Goal: Information Seeking & Learning: Learn about a topic

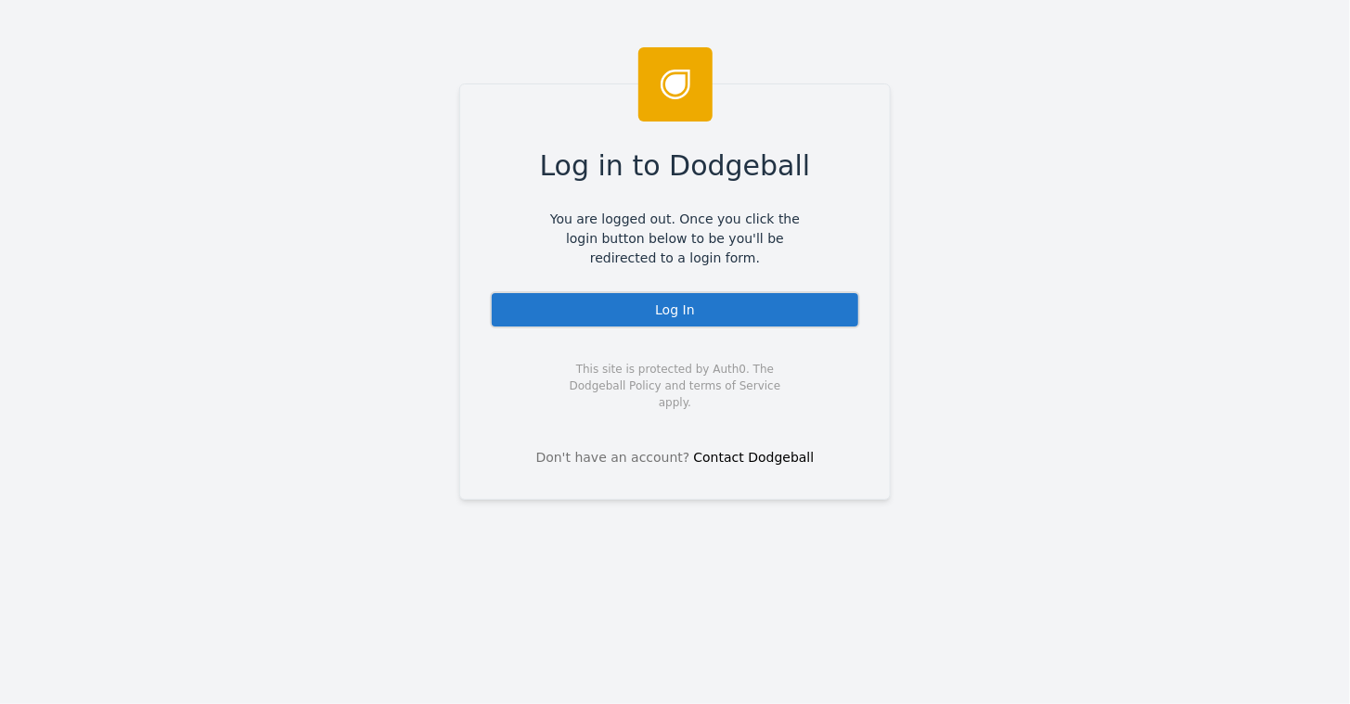
click at [624, 314] on div "Log In" at bounding box center [675, 309] width 370 height 37
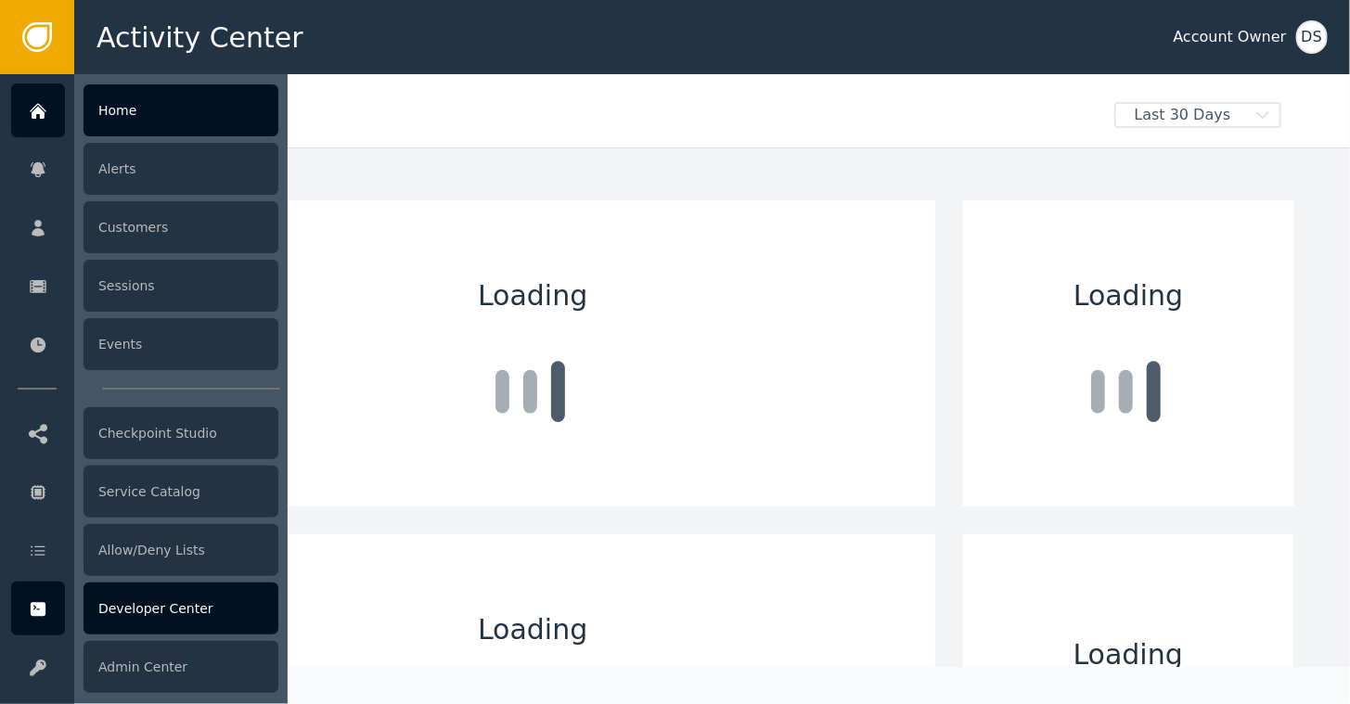
click at [148, 616] on div "Developer Center" at bounding box center [181, 609] width 195 height 52
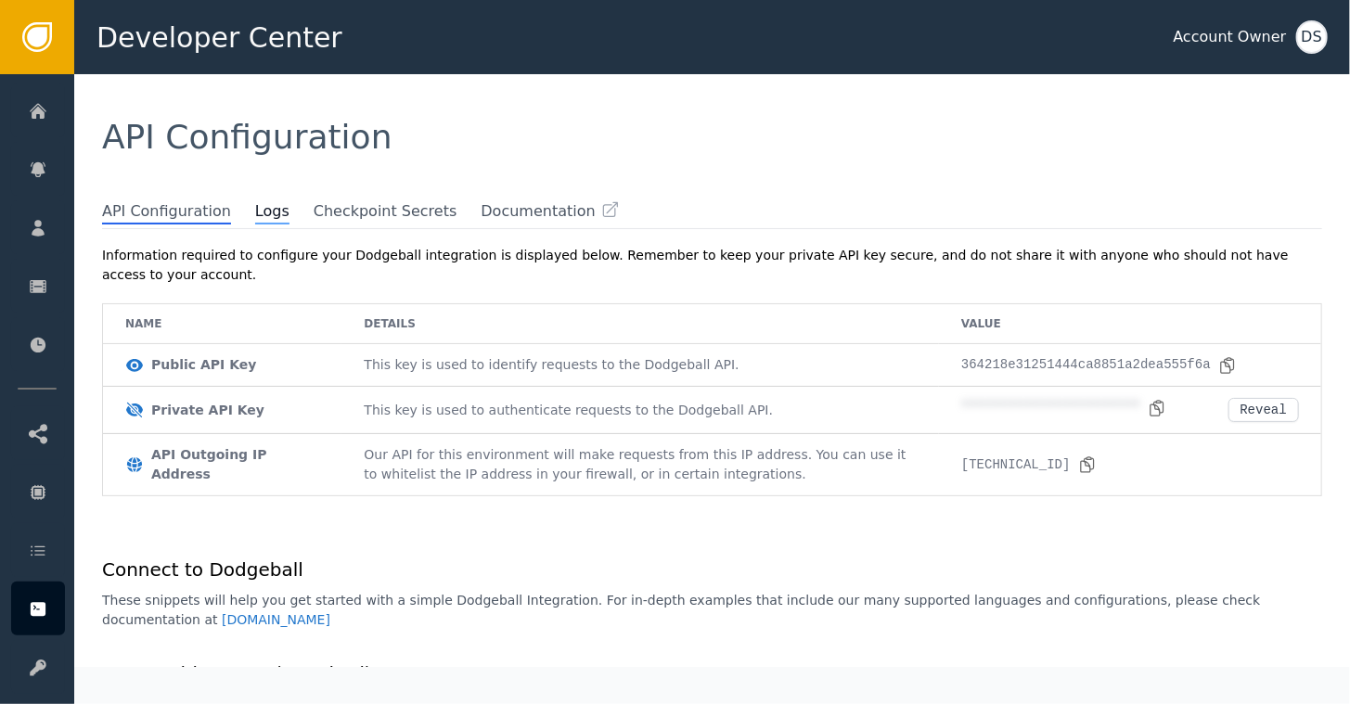
click at [255, 216] on span "Logs" at bounding box center [272, 212] width 34 height 24
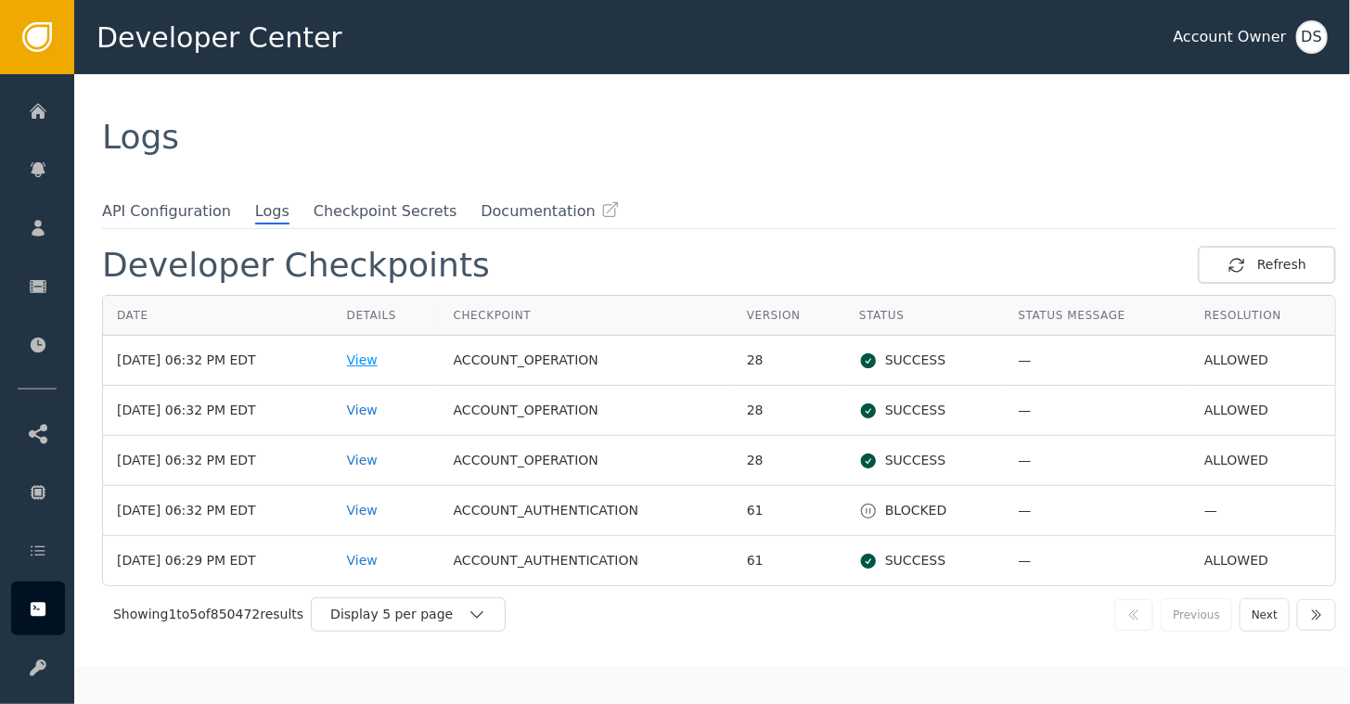
click at [377, 358] on div "View" at bounding box center [386, 360] width 79 height 19
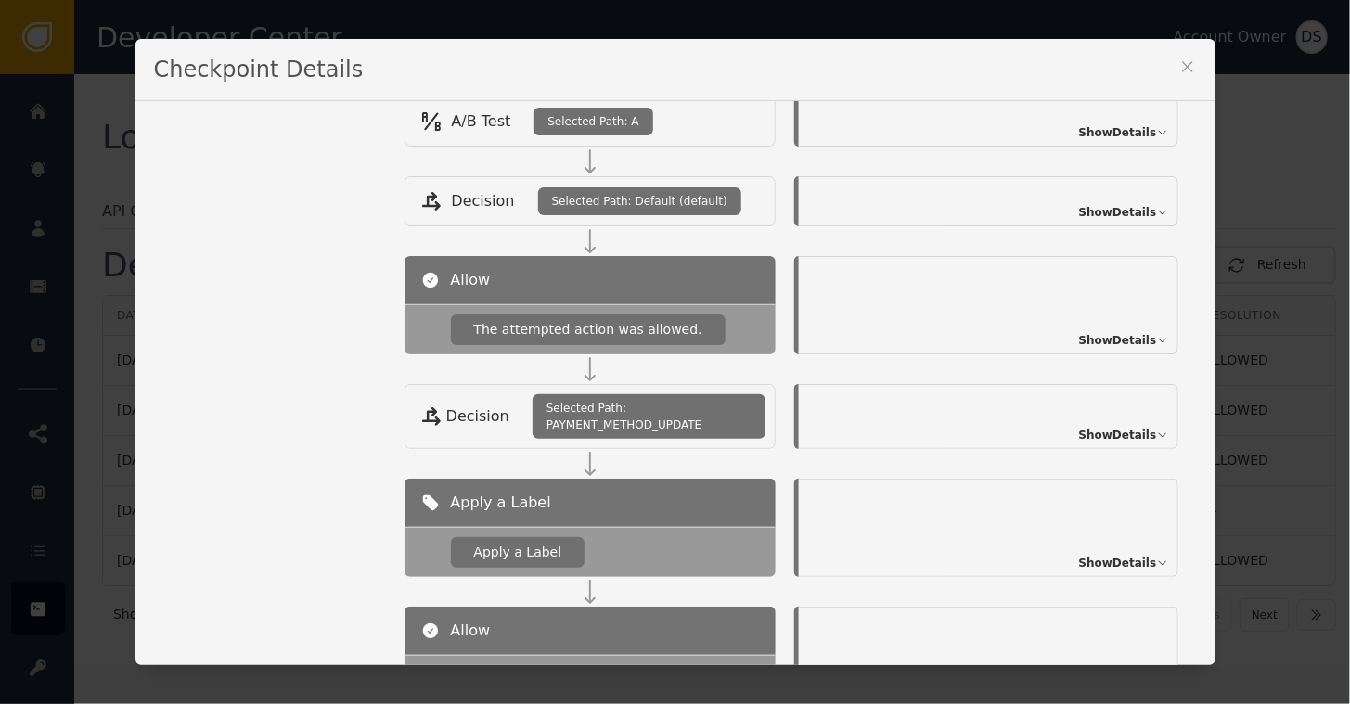
scroll to position [56, 0]
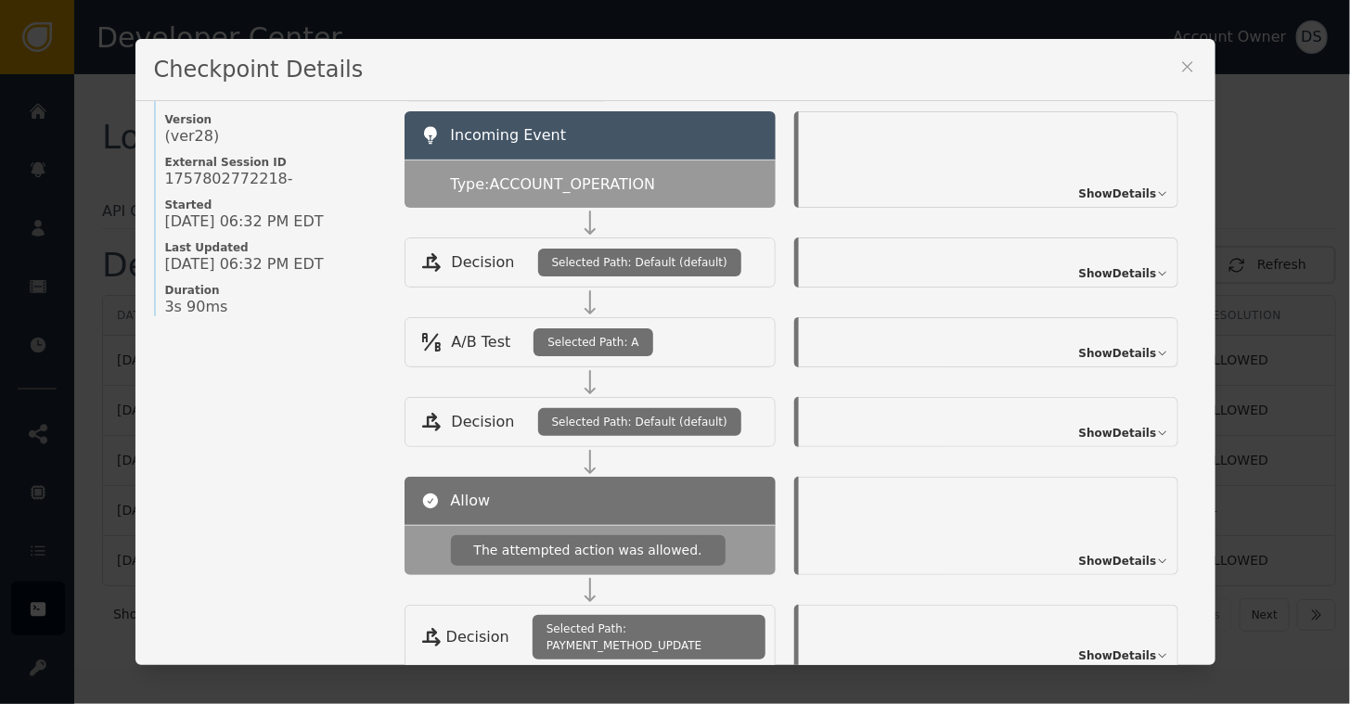
click at [1178, 64] on icon at bounding box center [1187, 67] width 19 height 19
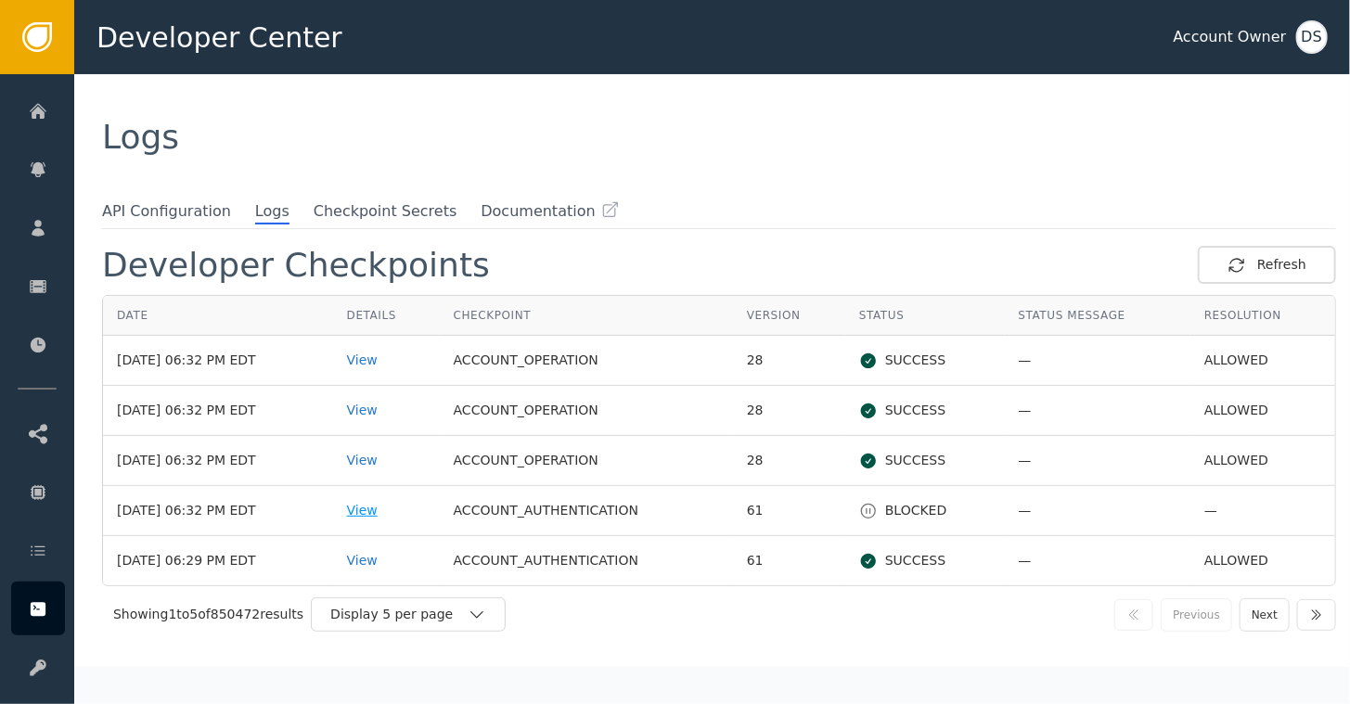
click at [384, 506] on div "View" at bounding box center [386, 510] width 79 height 19
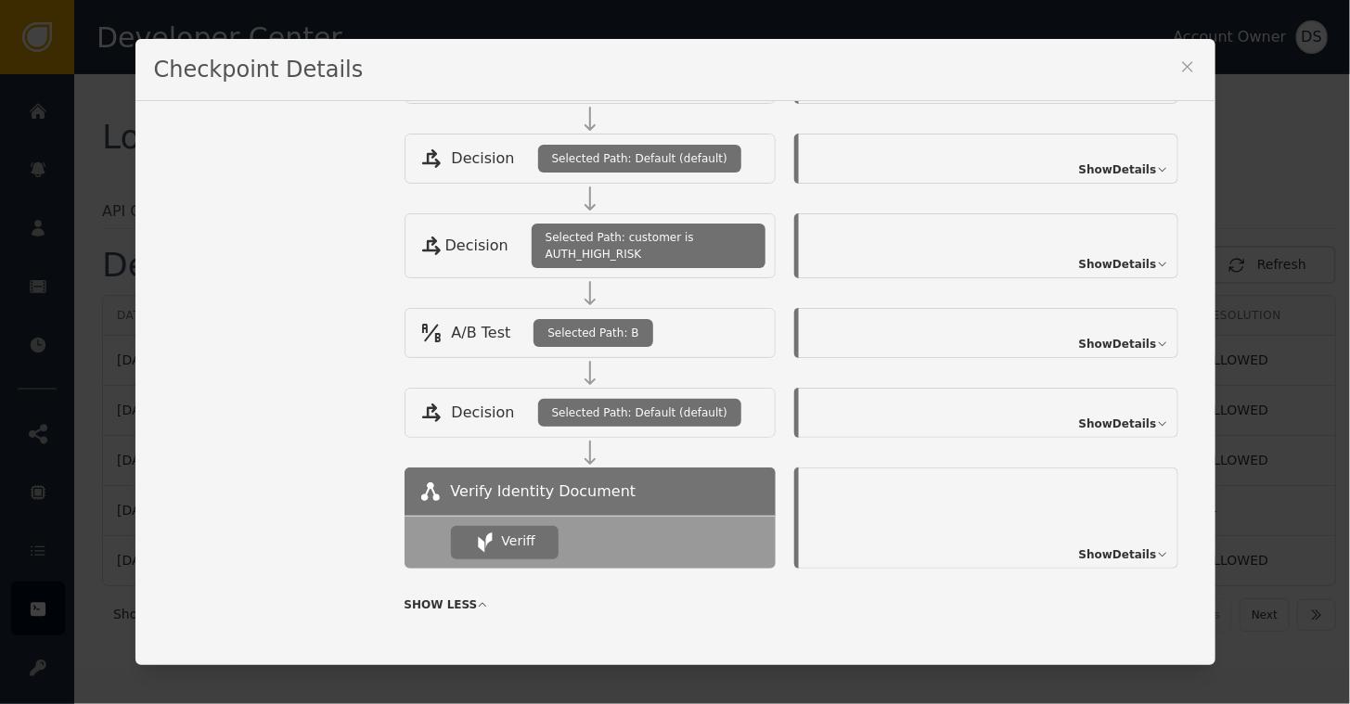
scroll to position [401, 0]
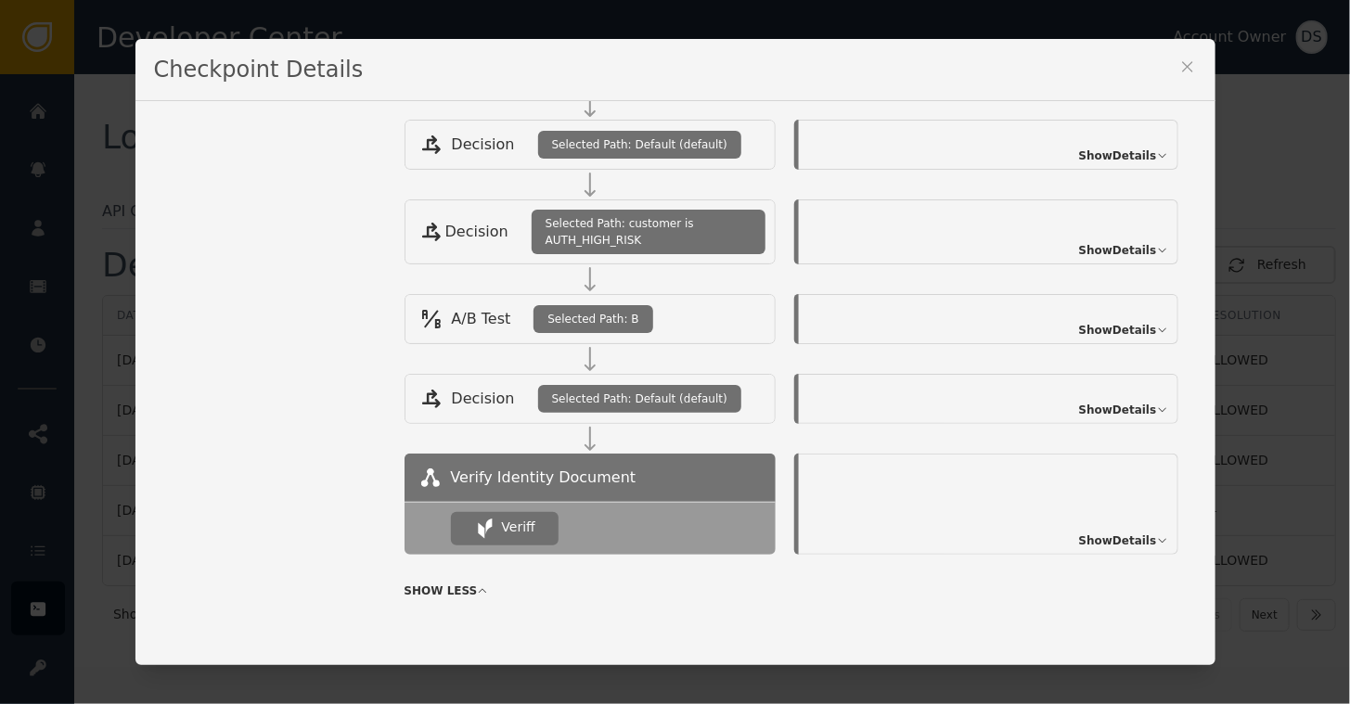
click at [1103, 534] on span "Show Details" at bounding box center [1118, 541] width 78 height 17
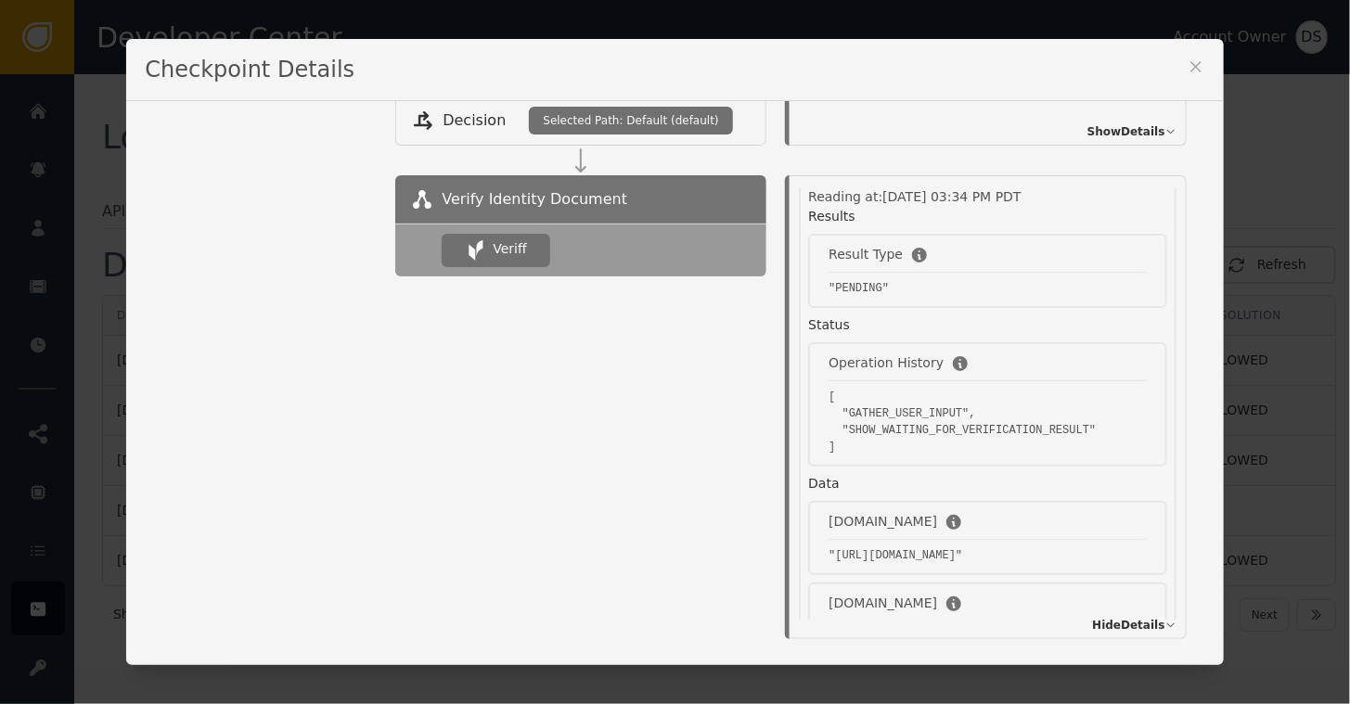
scroll to position [93, 0]
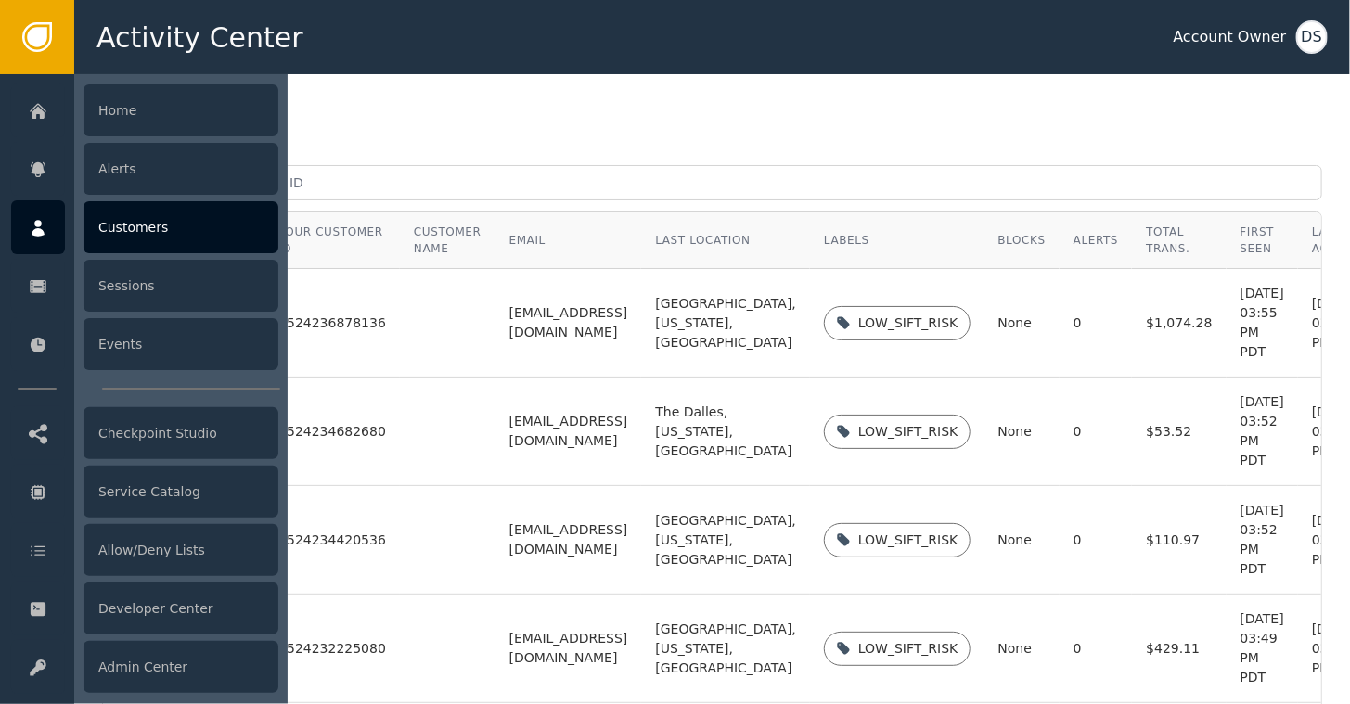
click at [145, 220] on div "Customers" at bounding box center [181, 227] width 195 height 52
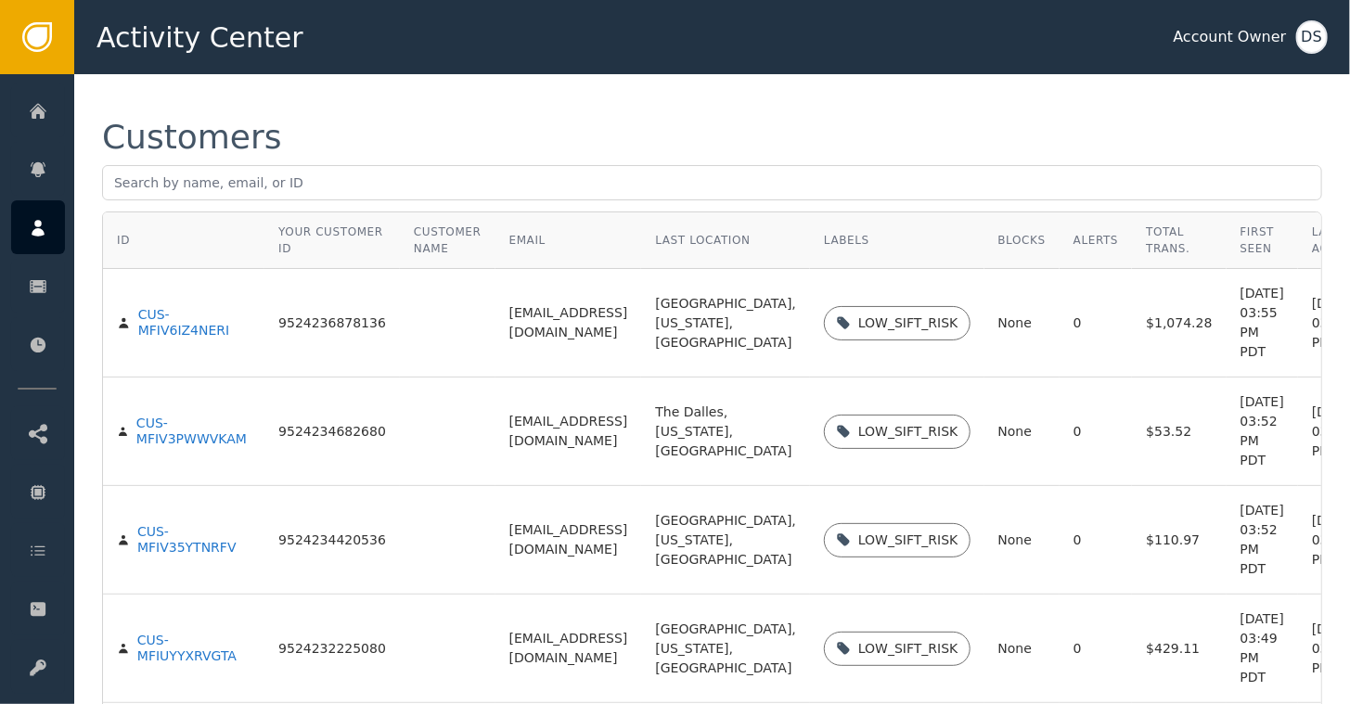
click at [1322, 41] on div "DS" at bounding box center [1312, 36] width 32 height 33
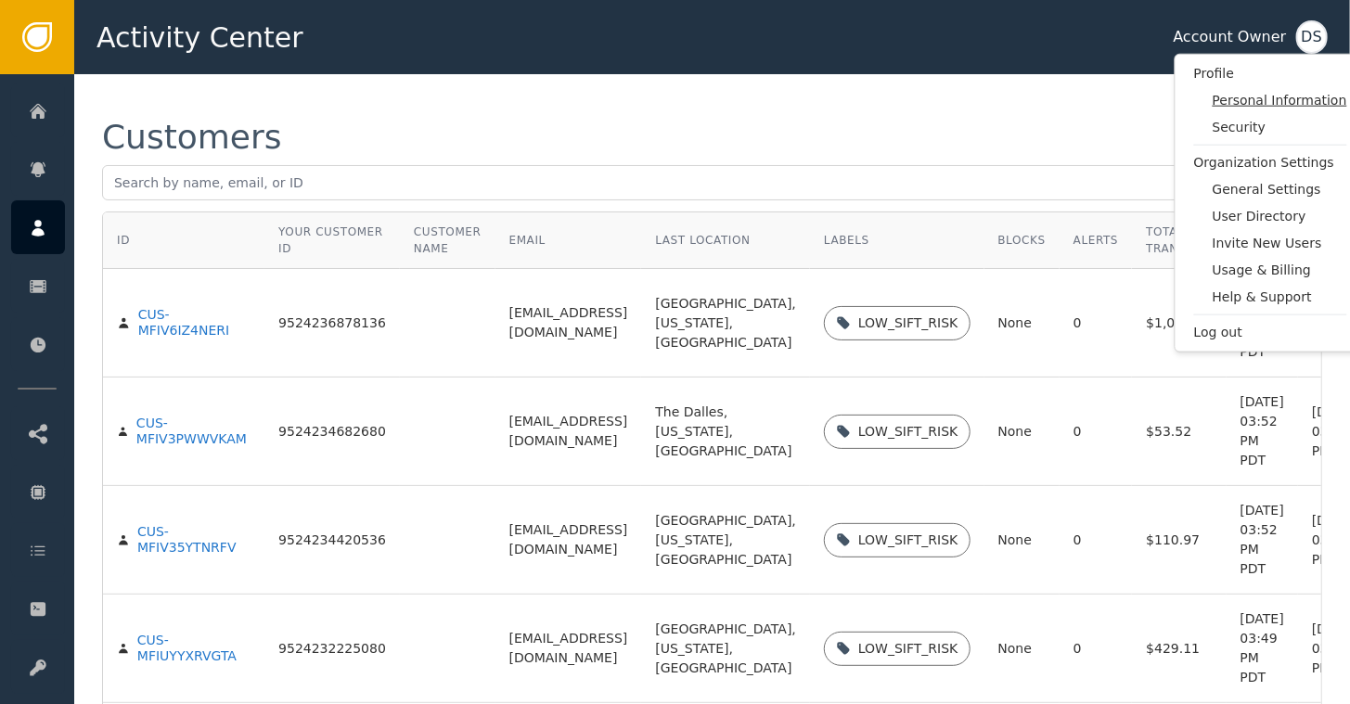
click at [1244, 98] on span "Personal Information" at bounding box center [1280, 100] width 135 height 19
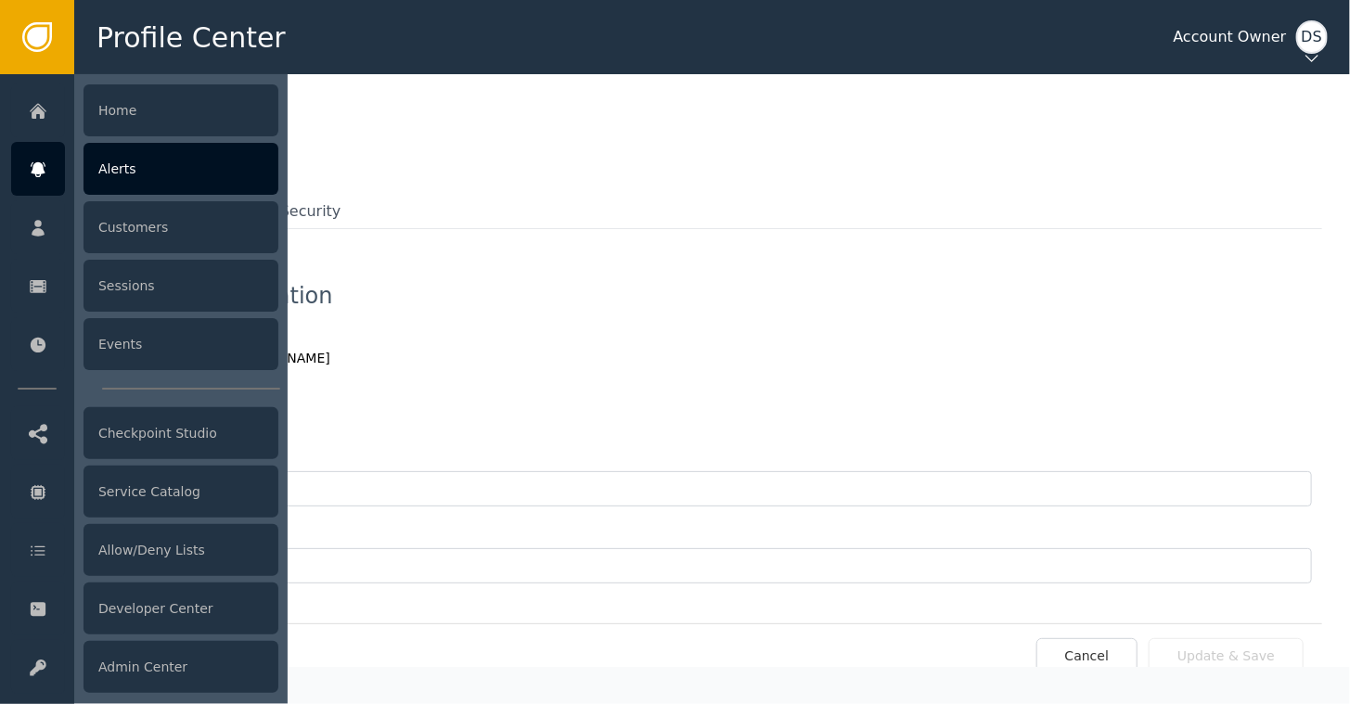
click at [139, 168] on div "Alerts" at bounding box center [181, 169] width 195 height 52
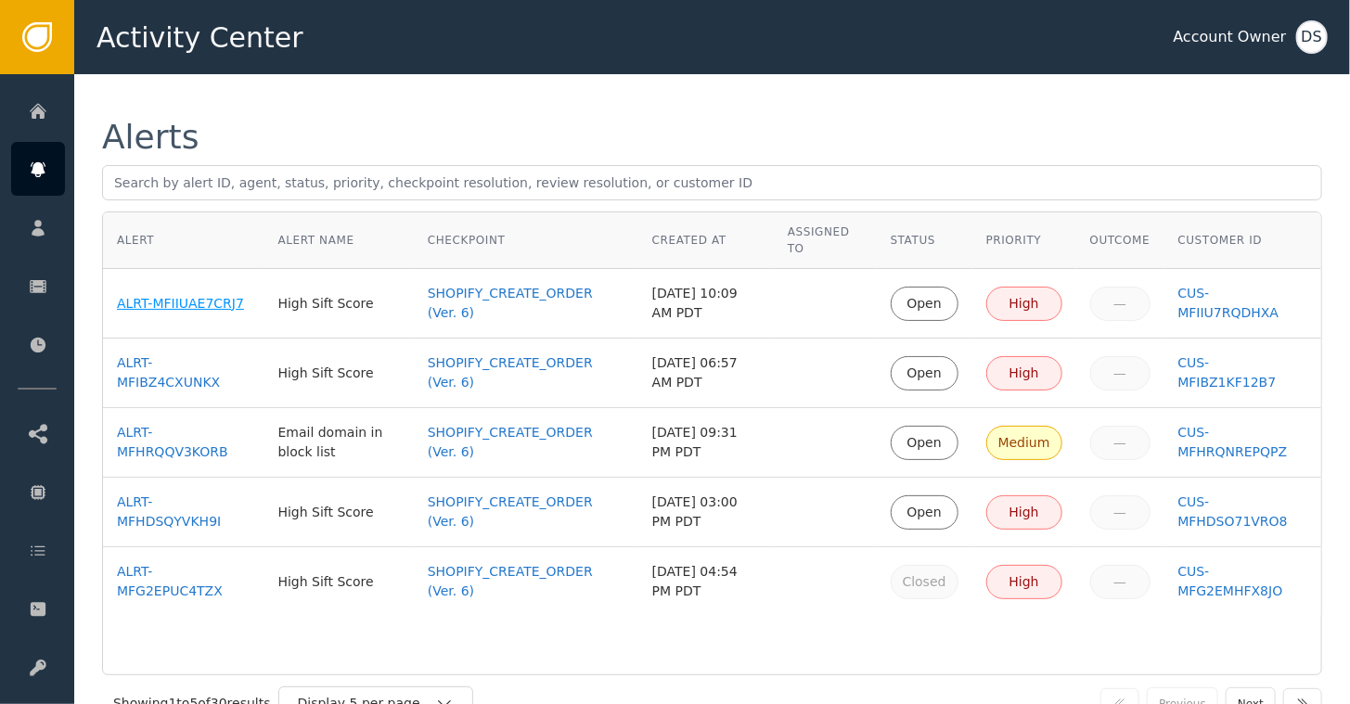
click at [198, 296] on div "ALRT-MFIIUAE7CRJ7" at bounding box center [184, 303] width 134 height 19
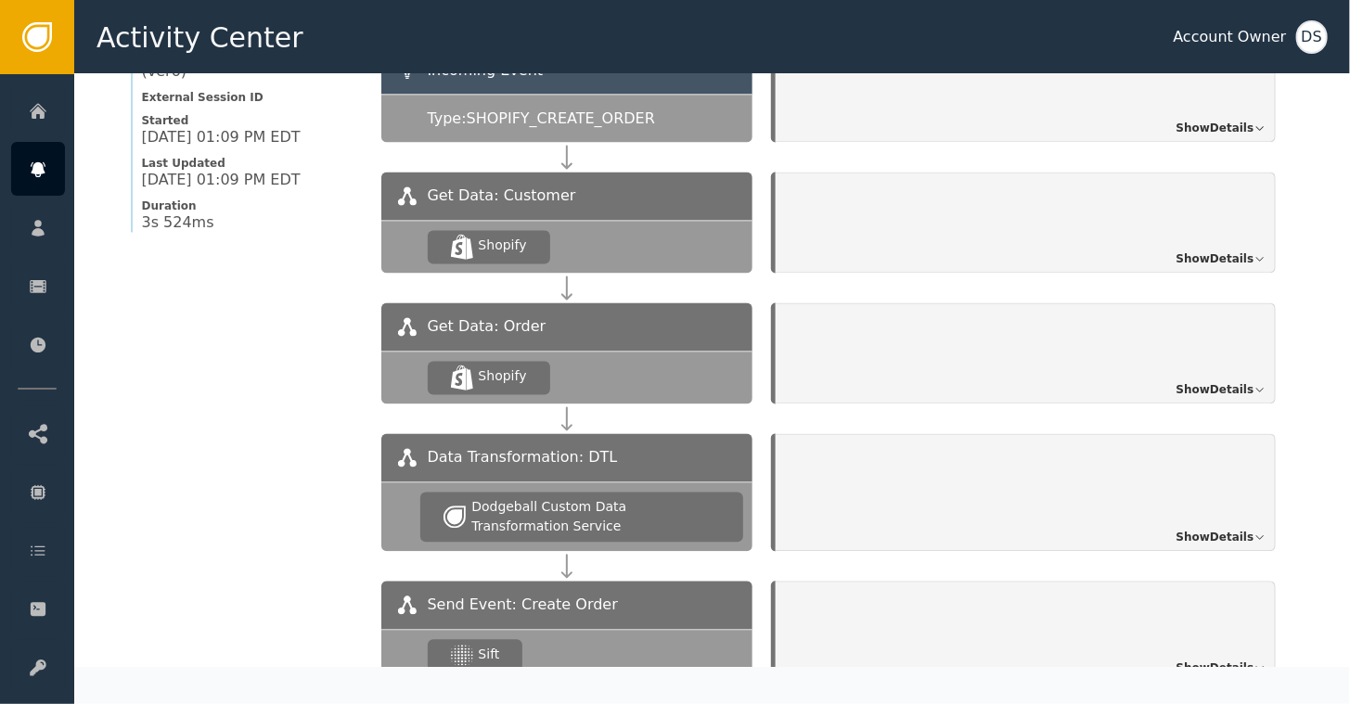
scroll to position [1577, 0]
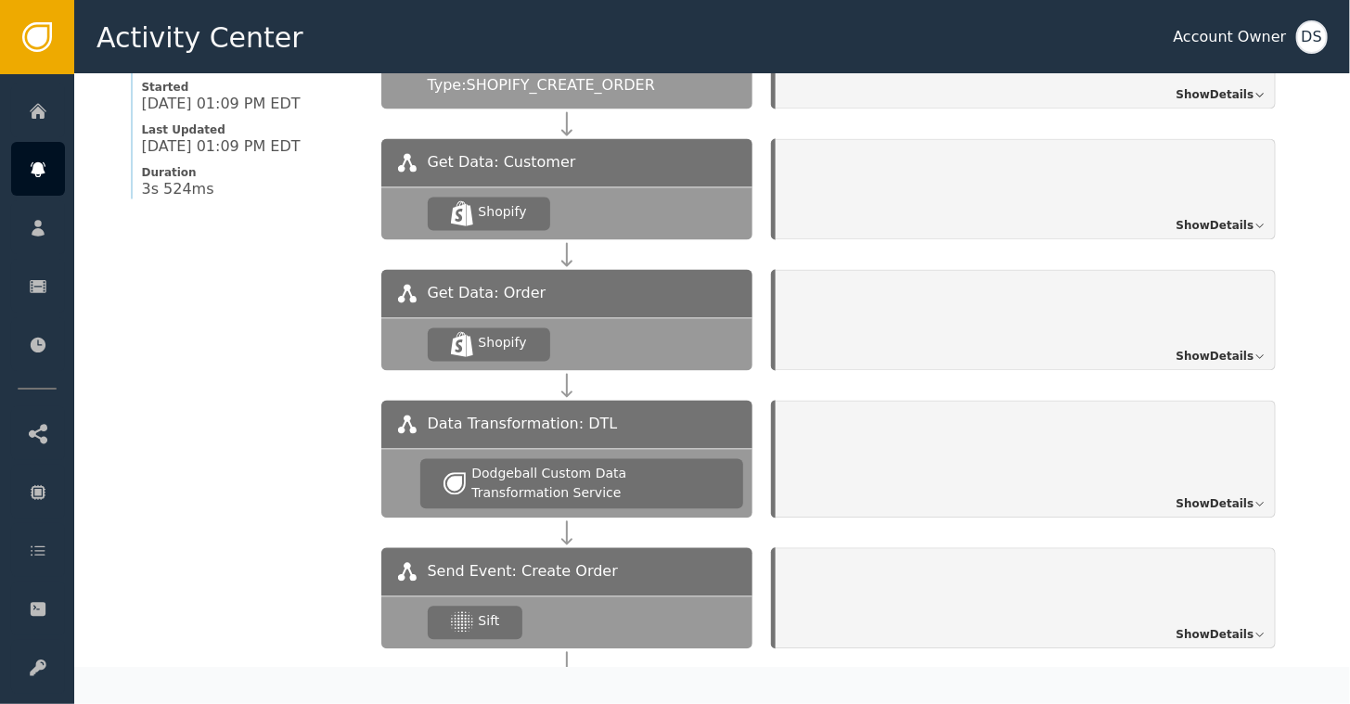
click at [1228, 627] on span "Show Details" at bounding box center [1216, 635] width 78 height 17
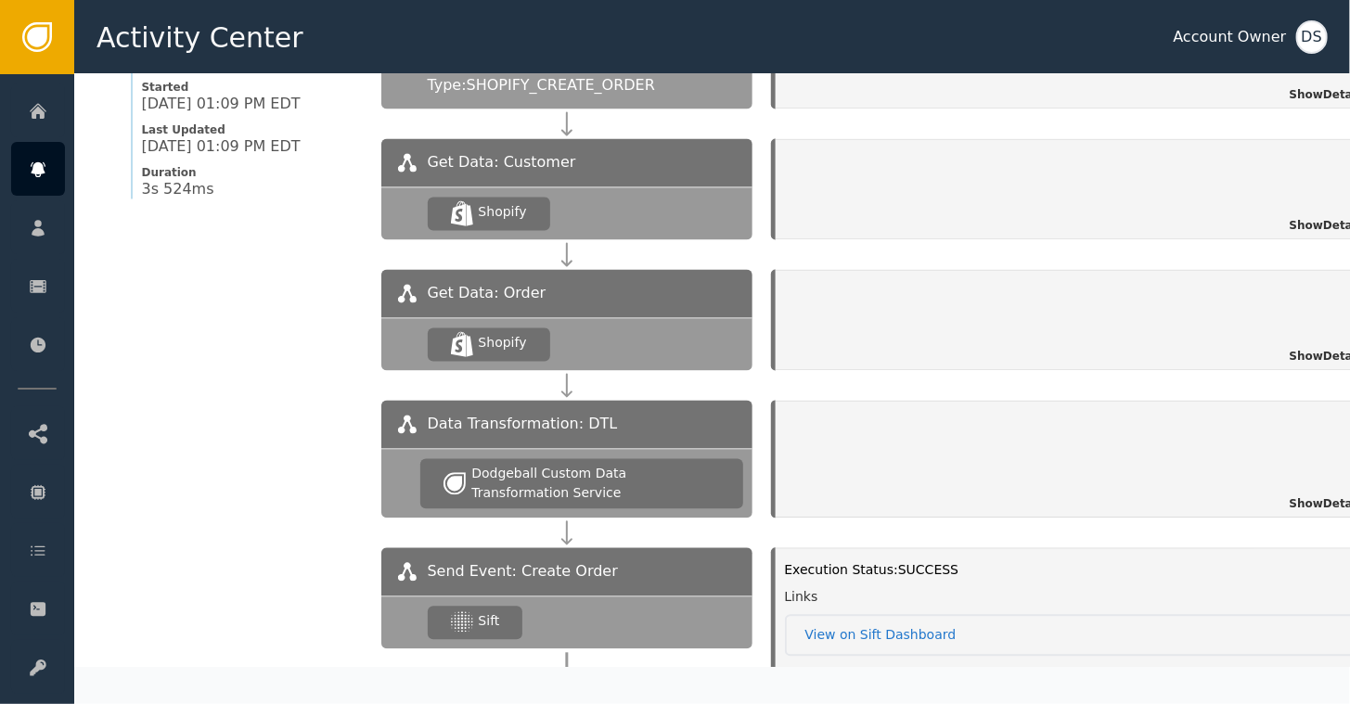
scroll to position [1577, 63]
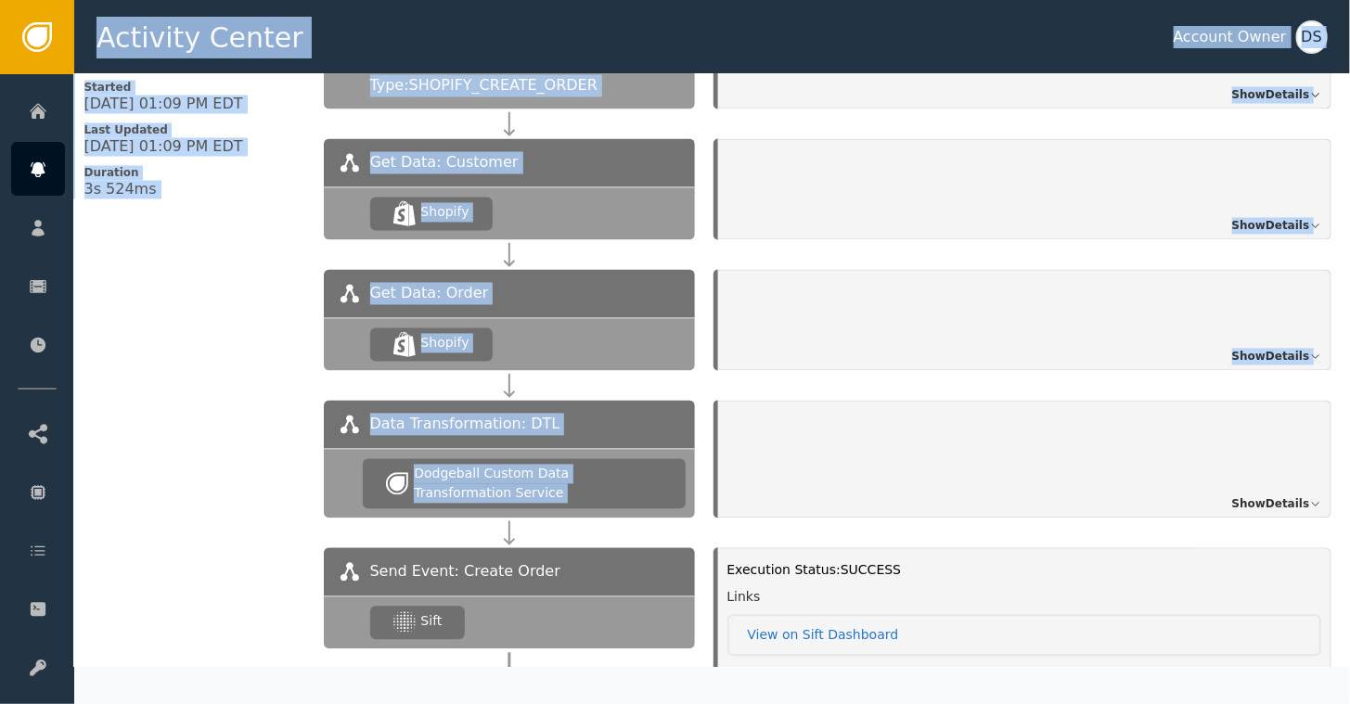
drag, startPoint x: 1334, startPoint y: 406, endPoint x: 1349, endPoint y: 329, distance: 78.4
click at [1349, 329] on div "Label this customer Block this customer Alert : ALRT-MFIIUAE7CRJ7 Details Statu…" at bounding box center [712, 370] width 1276 height 593
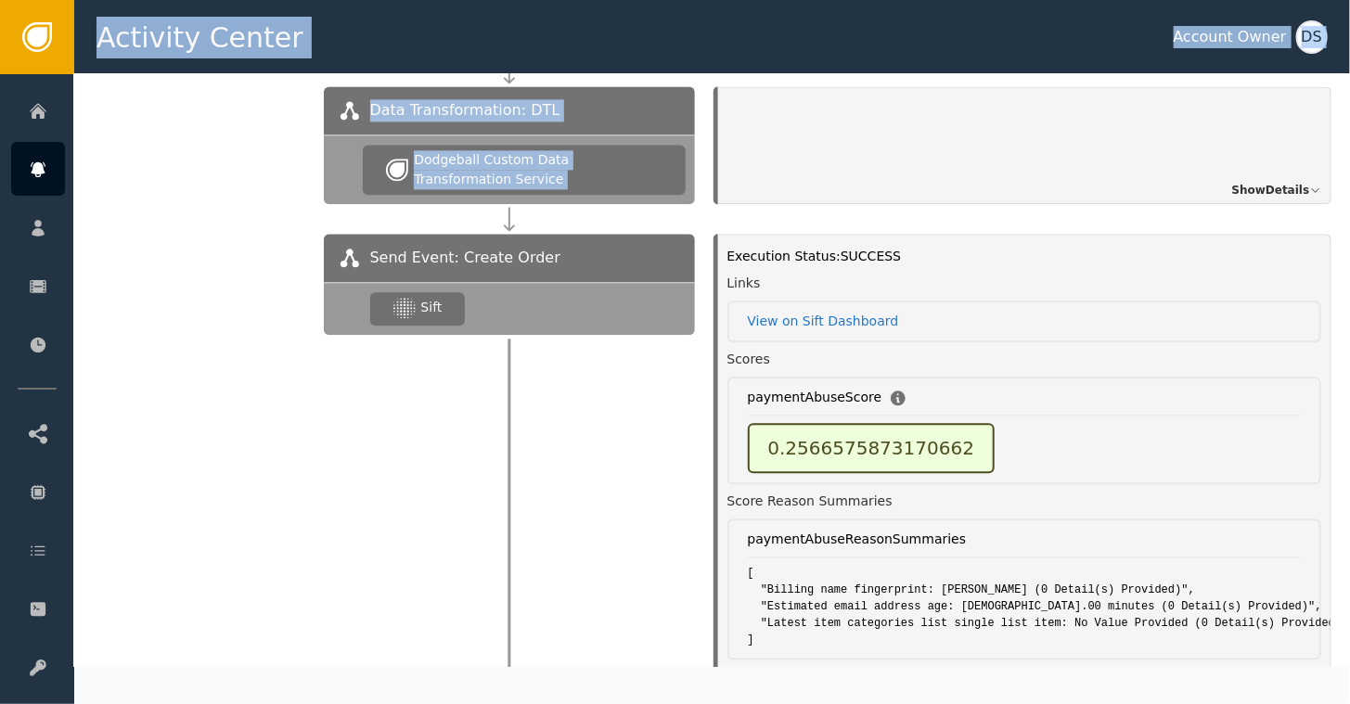
scroll to position [1767, 63]
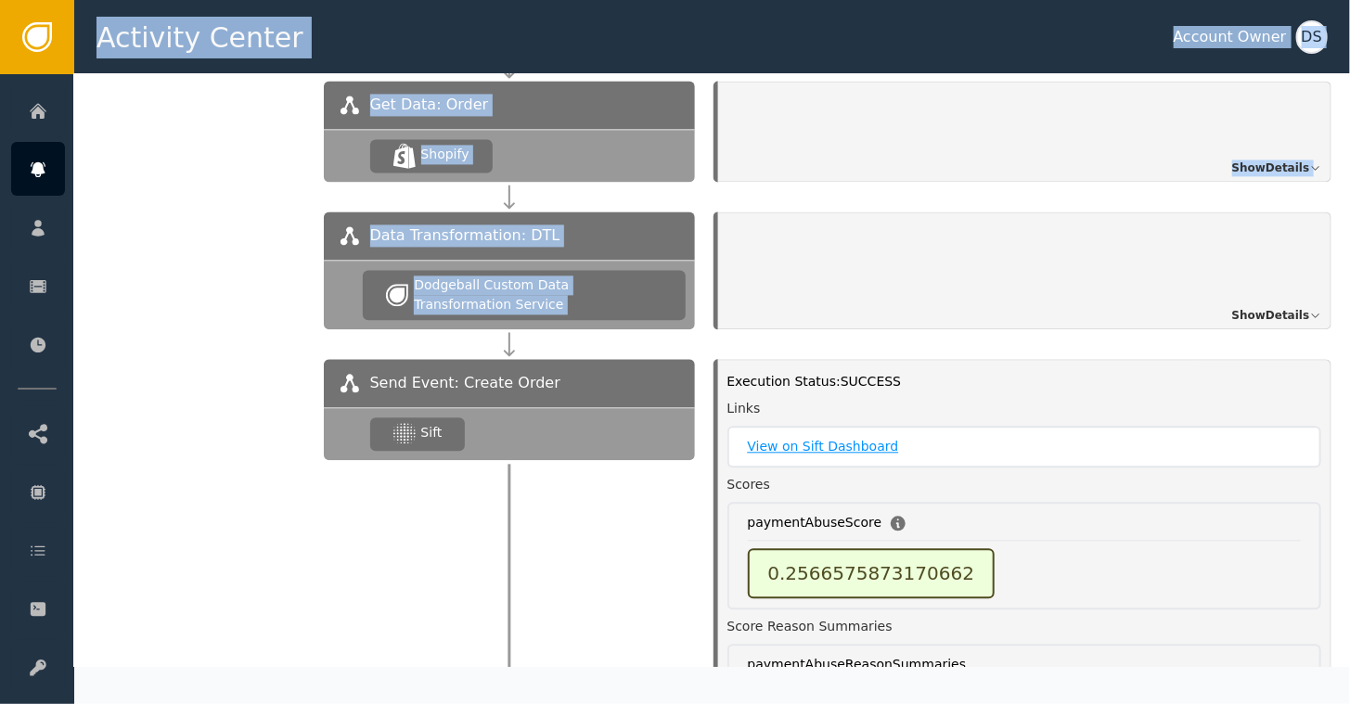
click at [790, 437] on link "View on Sift Dashboard" at bounding box center [1024, 446] width 553 height 19
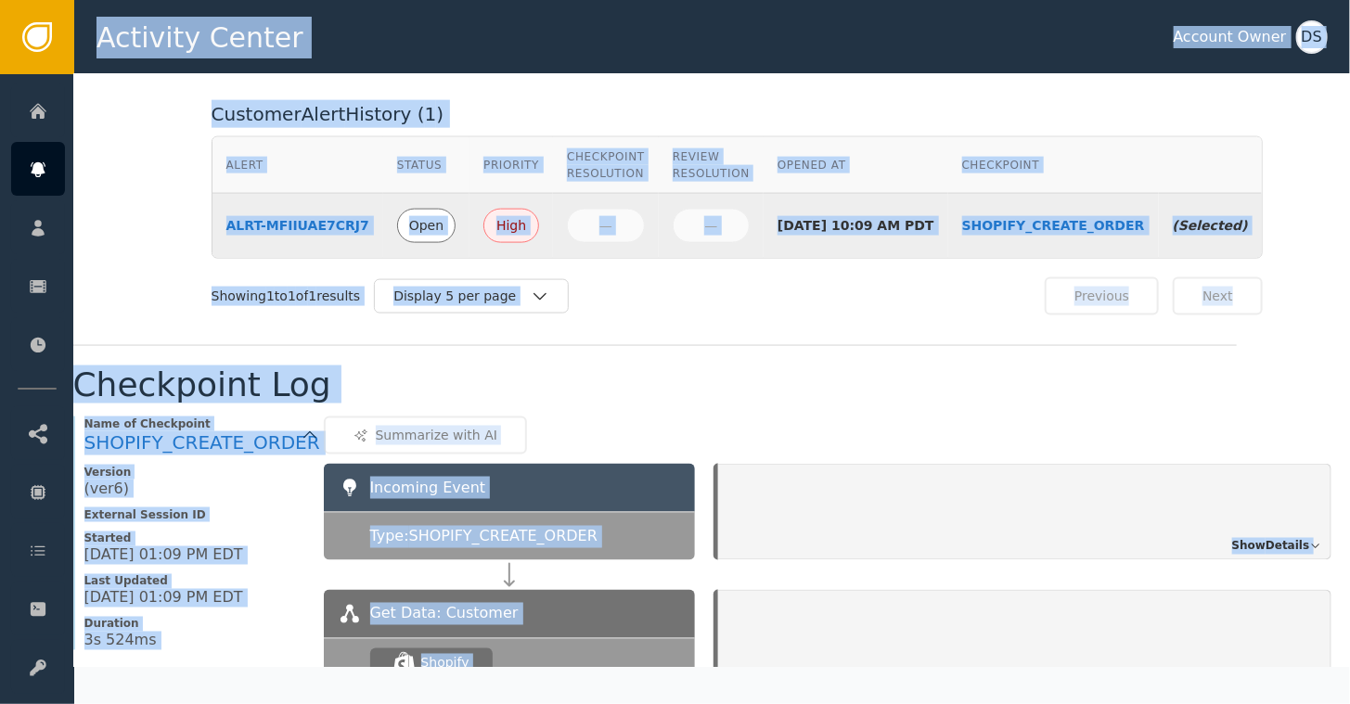
scroll to position [1117, 63]
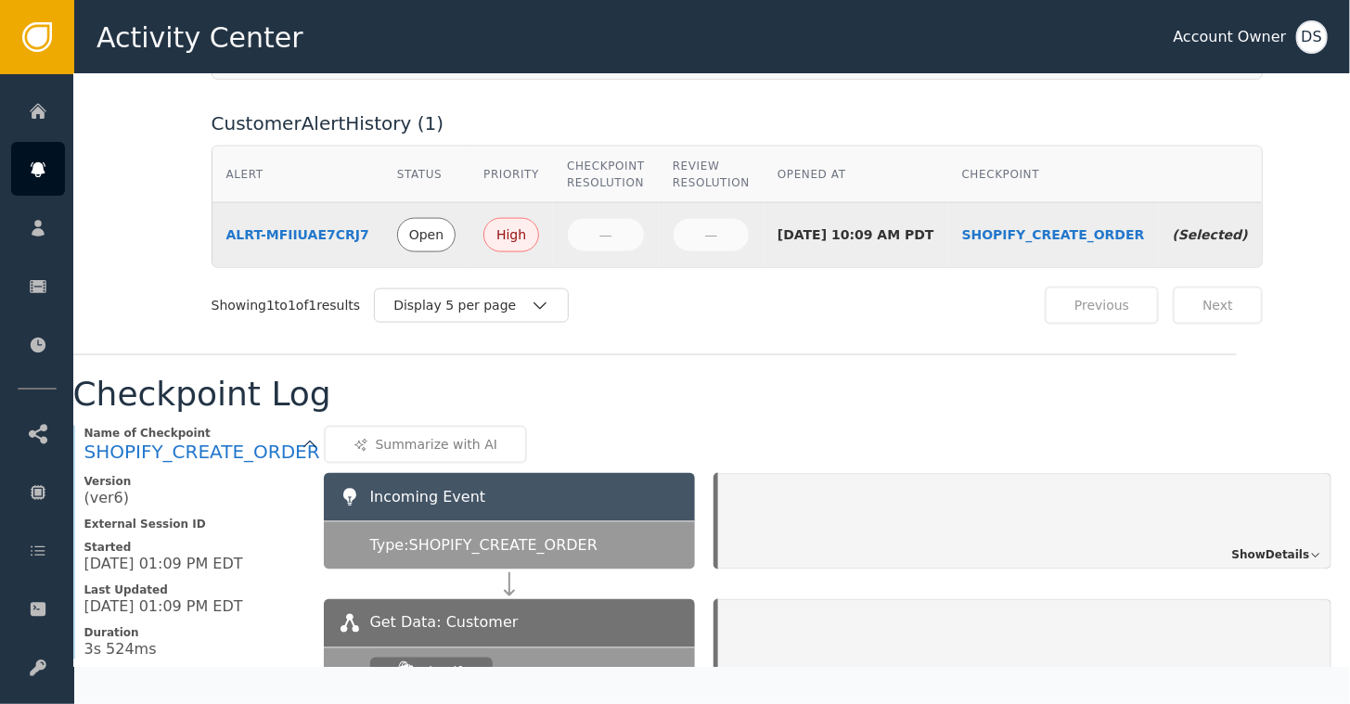
click at [1274, 547] on span "Show Details" at bounding box center [1271, 555] width 78 height 17
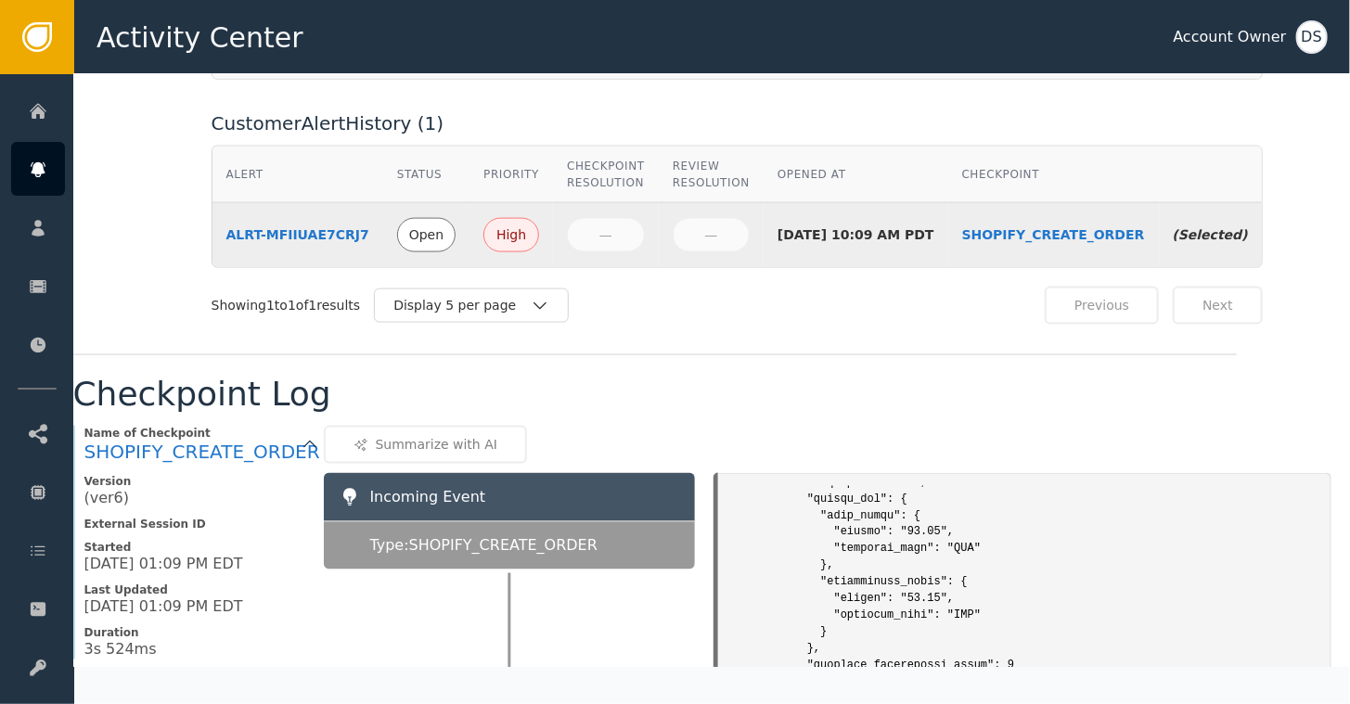
scroll to position [7609, 0]
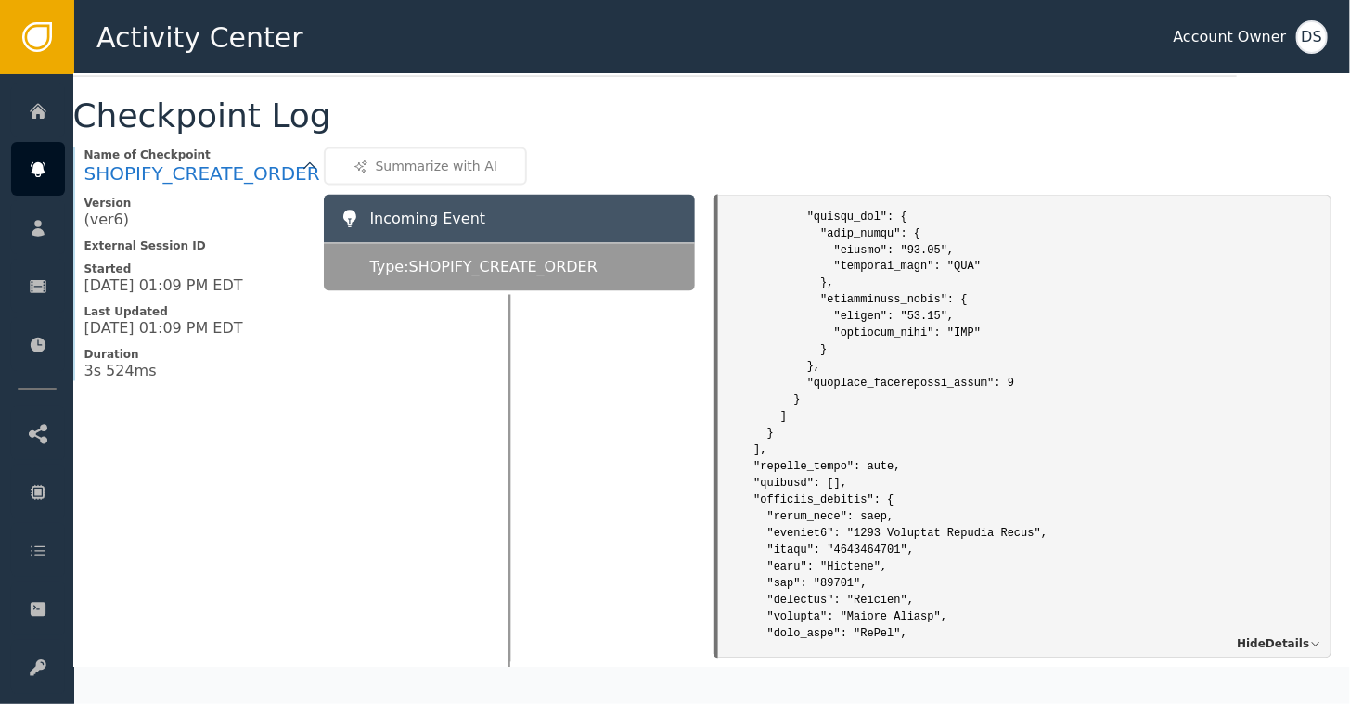
scroll to position [1767, 63]
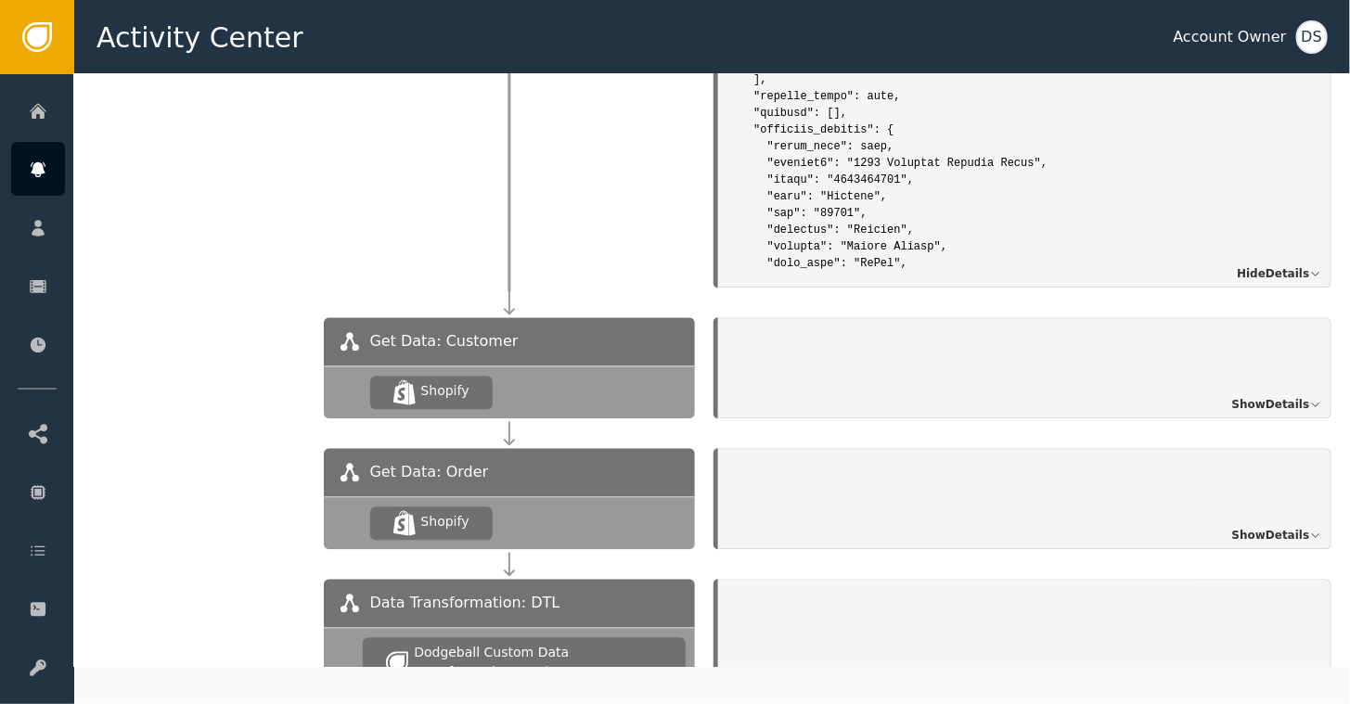
click at [1273, 396] on span "Show Details" at bounding box center [1271, 404] width 78 height 17
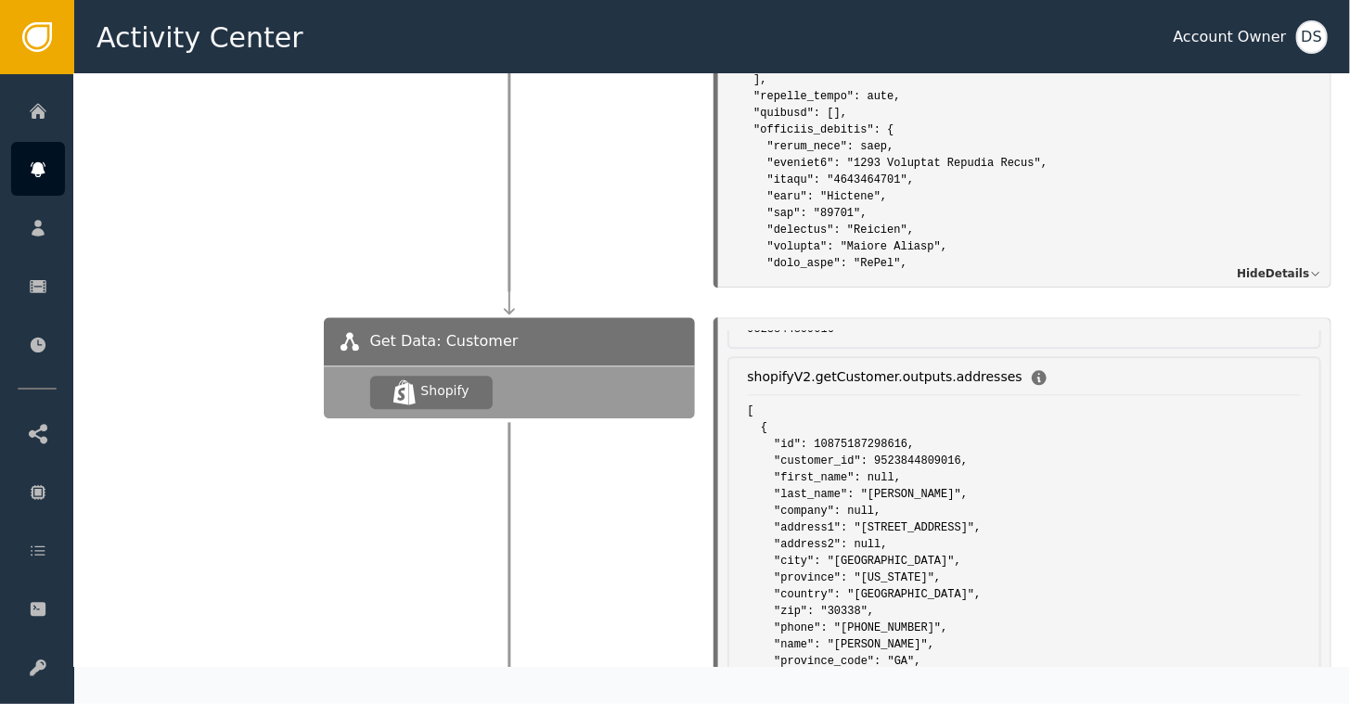
scroll to position [278, 0]
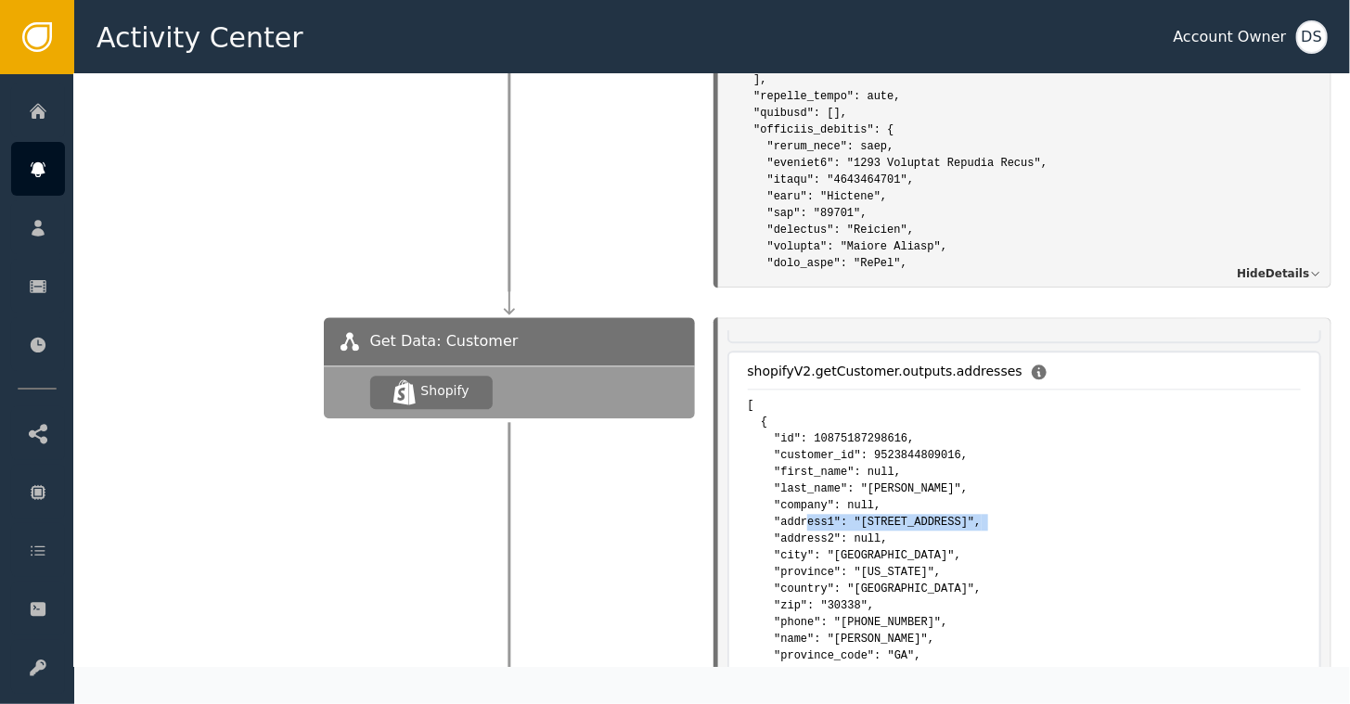
drag, startPoint x: 840, startPoint y: 484, endPoint x: 1005, endPoint y: 487, distance: 165.2
drag, startPoint x: 1005, startPoint y: 487, endPoint x: 917, endPoint y: 487, distance: 88.2
copy pre "4760 Dunwoody Station Drive"
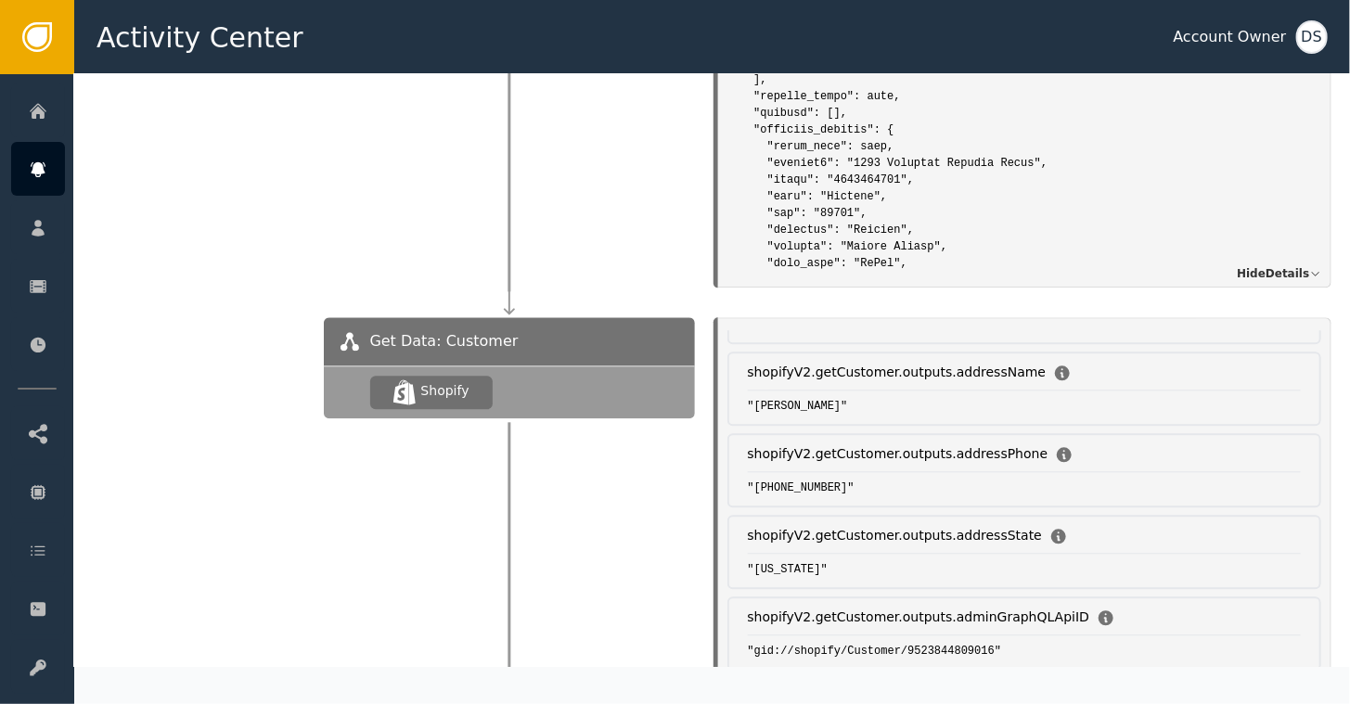
scroll to position [1392, 0]
